Goal: Task Accomplishment & Management: Use online tool/utility

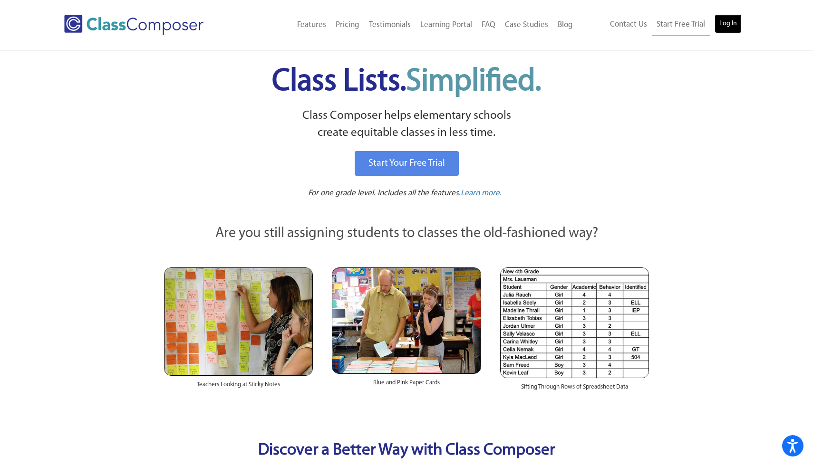
click at [730, 22] on link "Log In" at bounding box center [727, 23] width 27 height 19
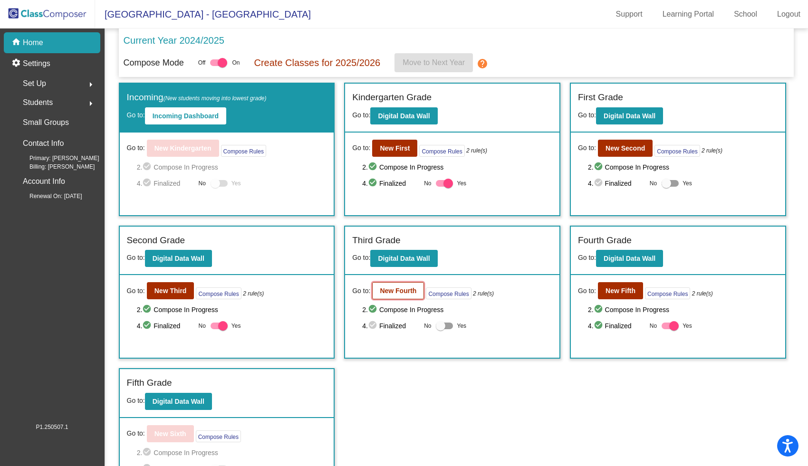
click at [407, 292] on b "New Fourth" at bounding box center [398, 291] width 37 height 8
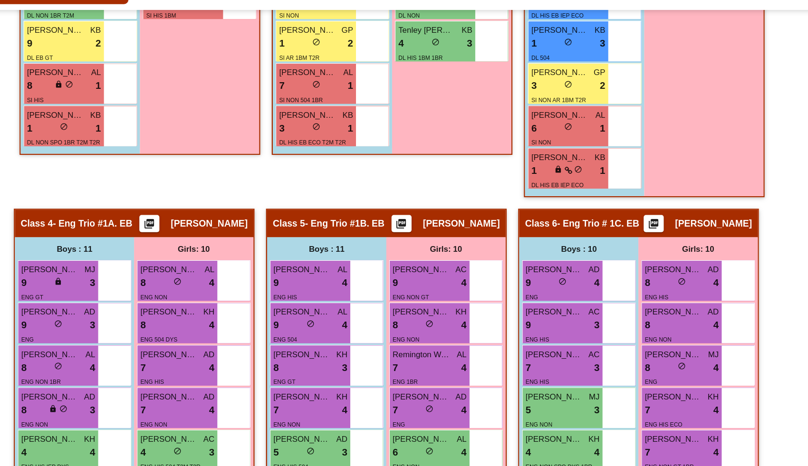
scroll to position [539, 10]
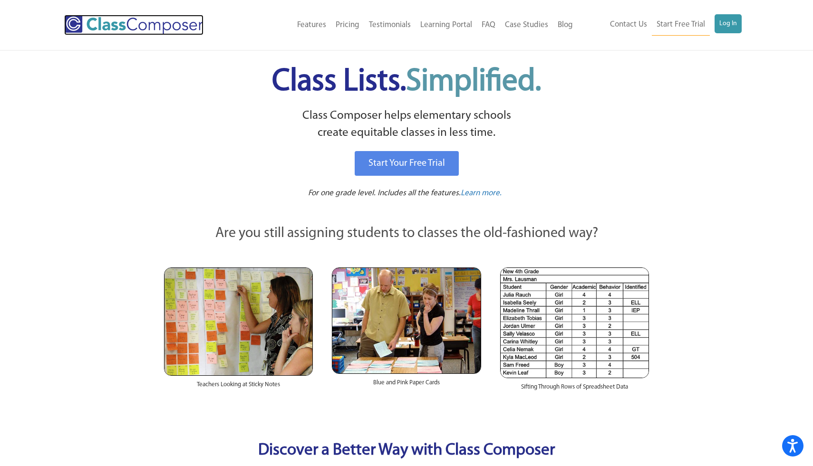
click at [103, 24] on img at bounding box center [133, 25] width 139 height 20
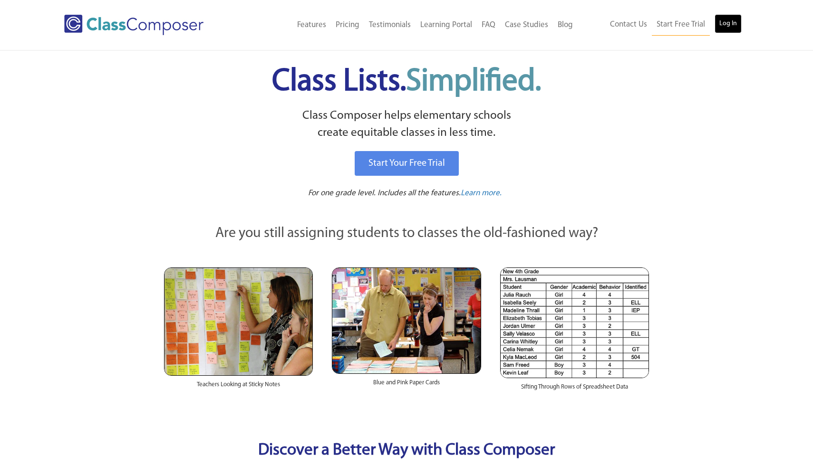
click at [730, 25] on link "Log In" at bounding box center [727, 23] width 27 height 19
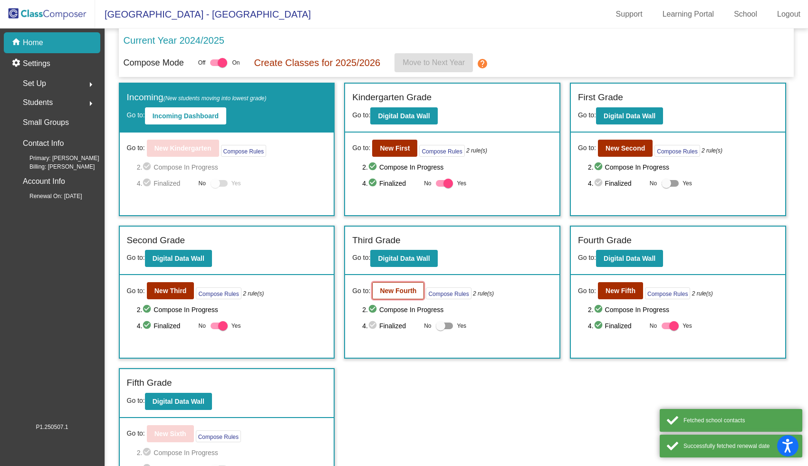
click at [402, 291] on b "New Fourth" at bounding box center [398, 291] width 37 height 8
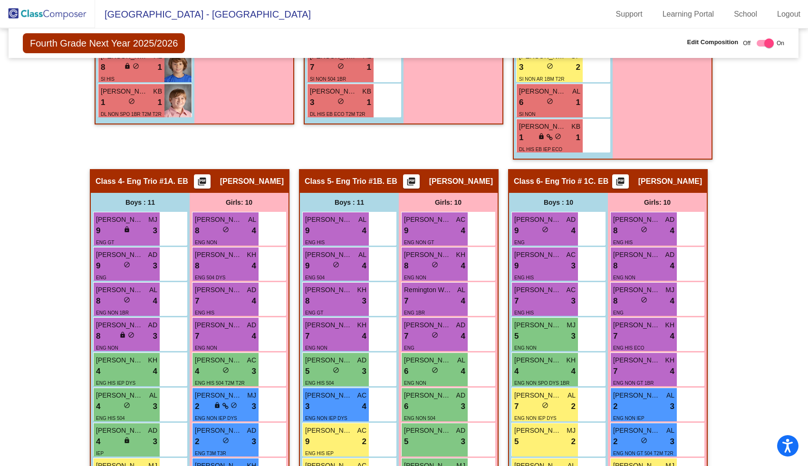
scroll to position [33, 0]
